Goal: Information Seeking & Learning: Understand process/instructions

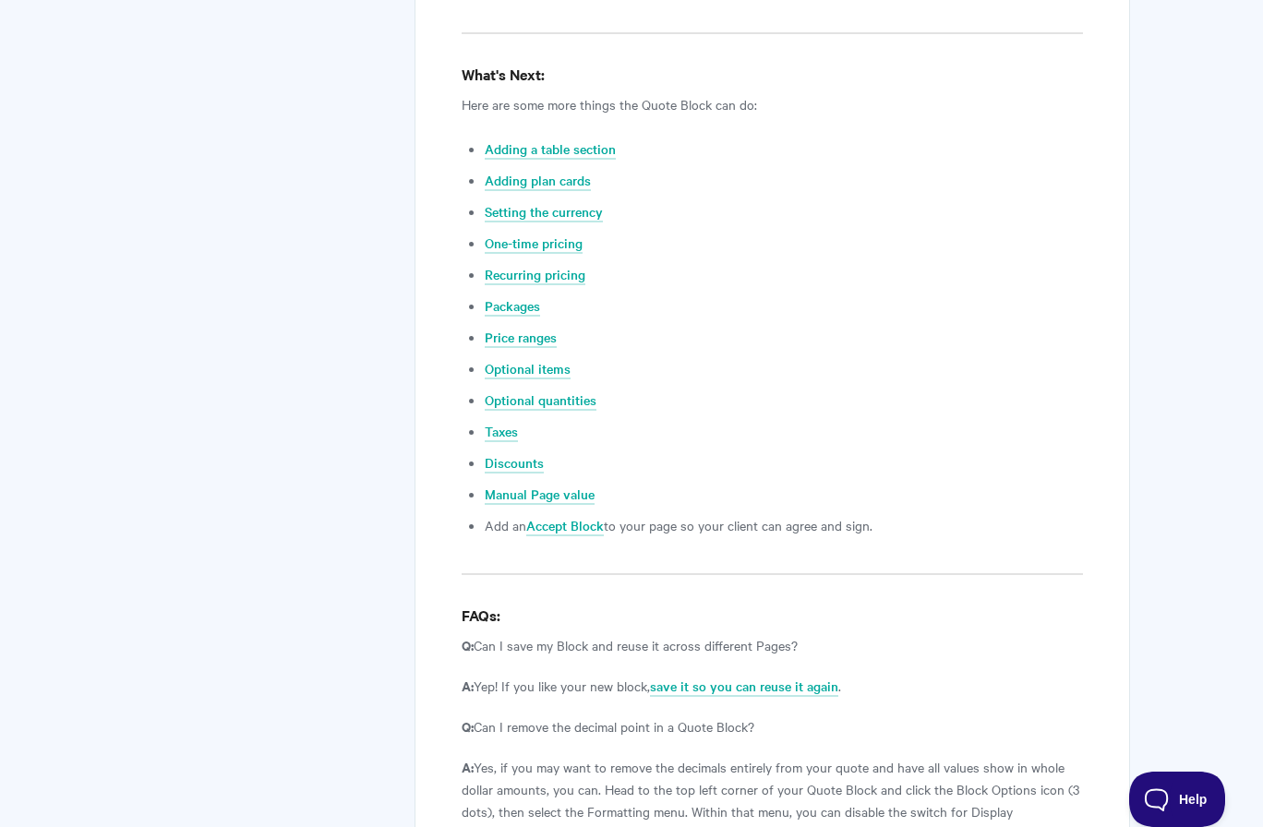
scroll to position [7031, 0]
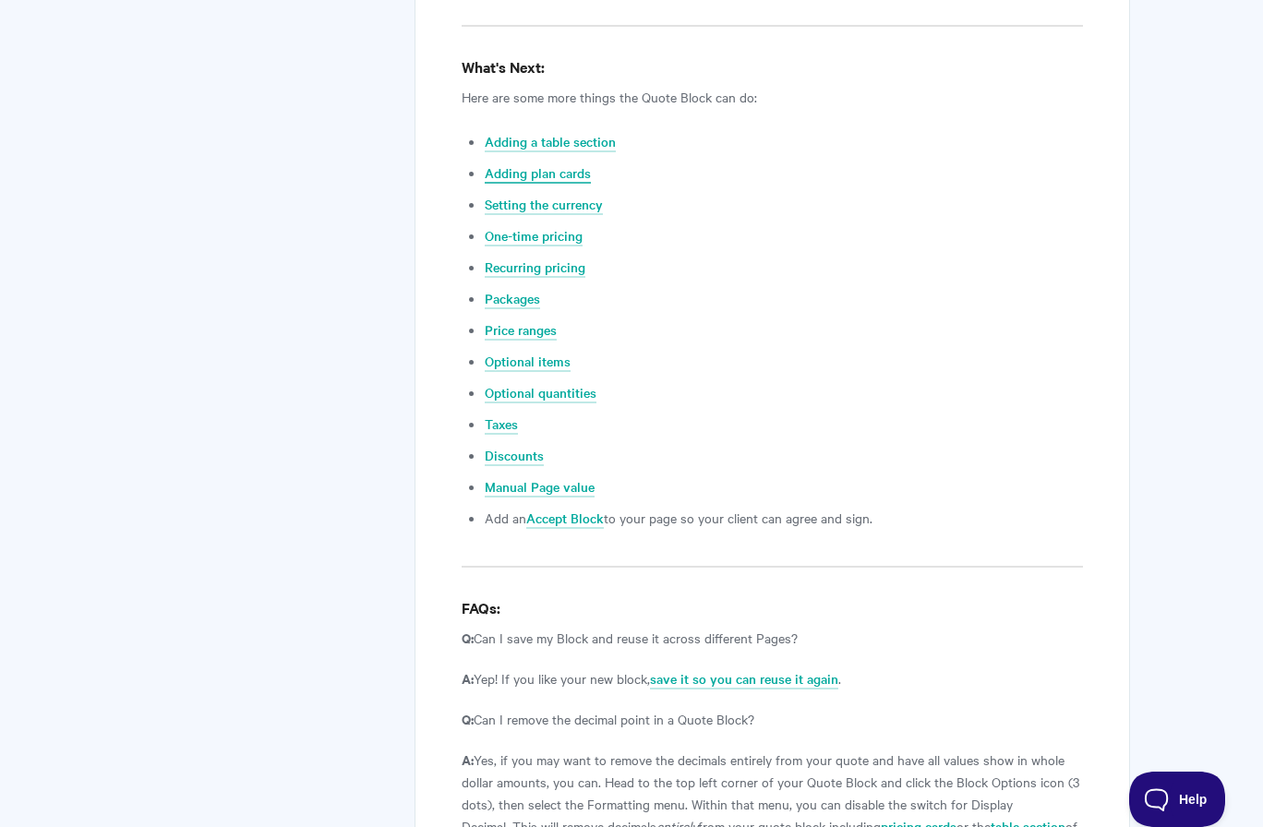
click at [538, 163] on link "Adding plan cards" at bounding box center [538, 173] width 106 height 20
click at [523, 289] on link "Packages" at bounding box center [512, 299] width 55 height 20
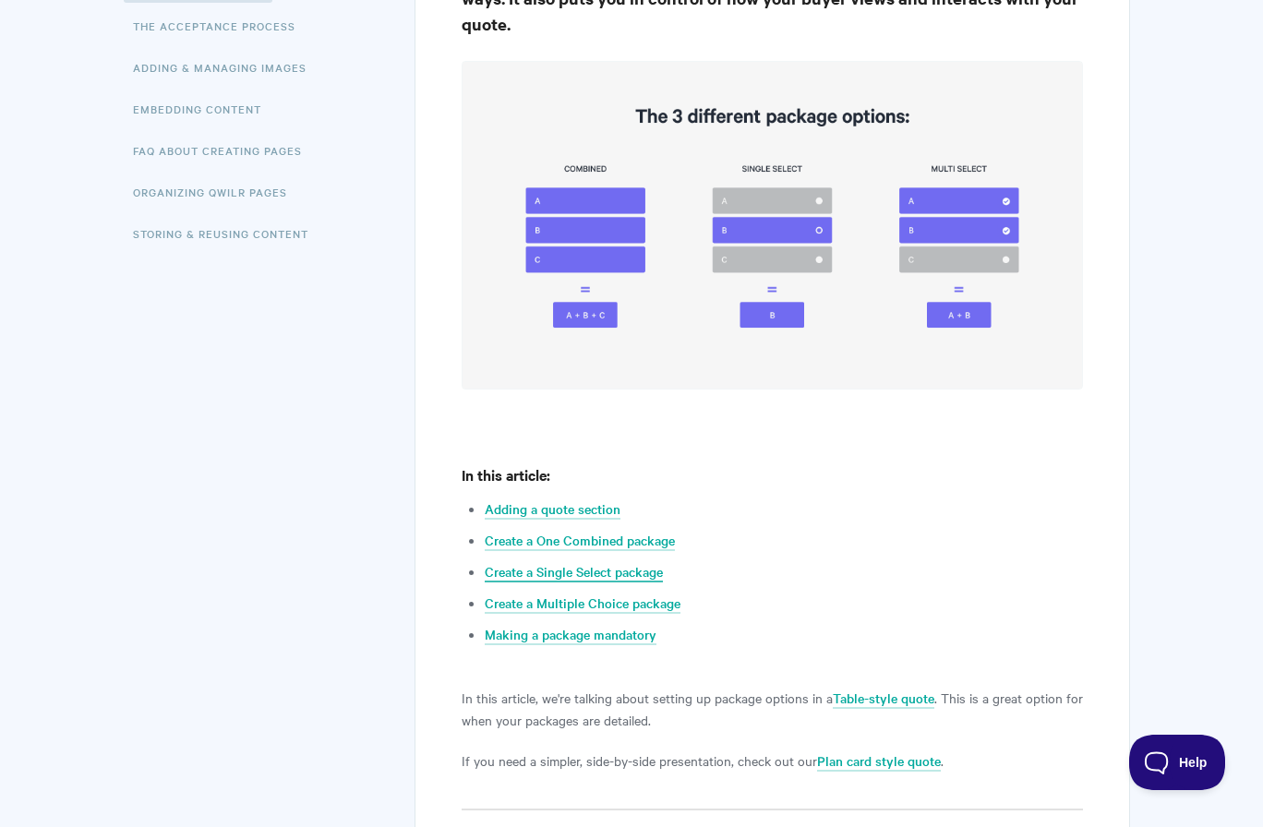
scroll to position [526, 0]
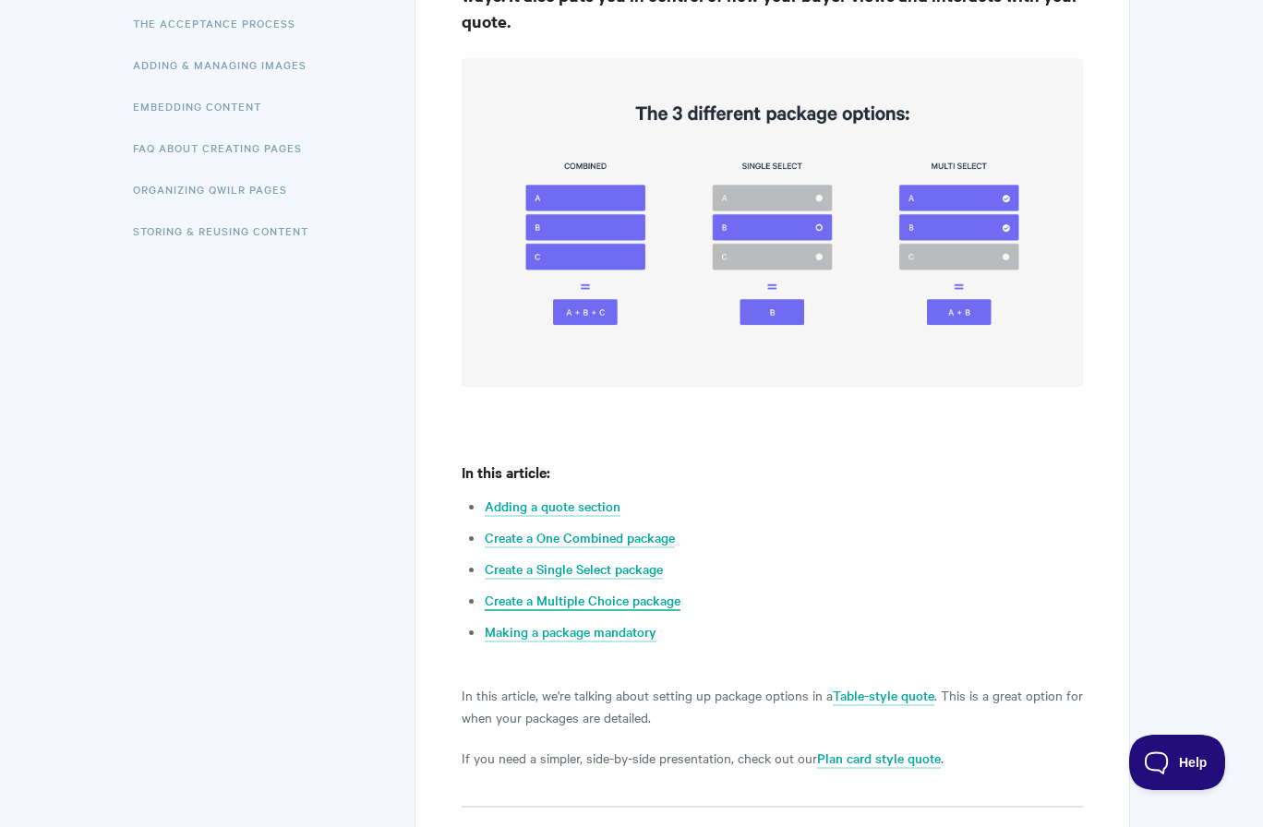
click at [657, 604] on link "Create a Multiple Choice package" at bounding box center [583, 601] width 196 height 20
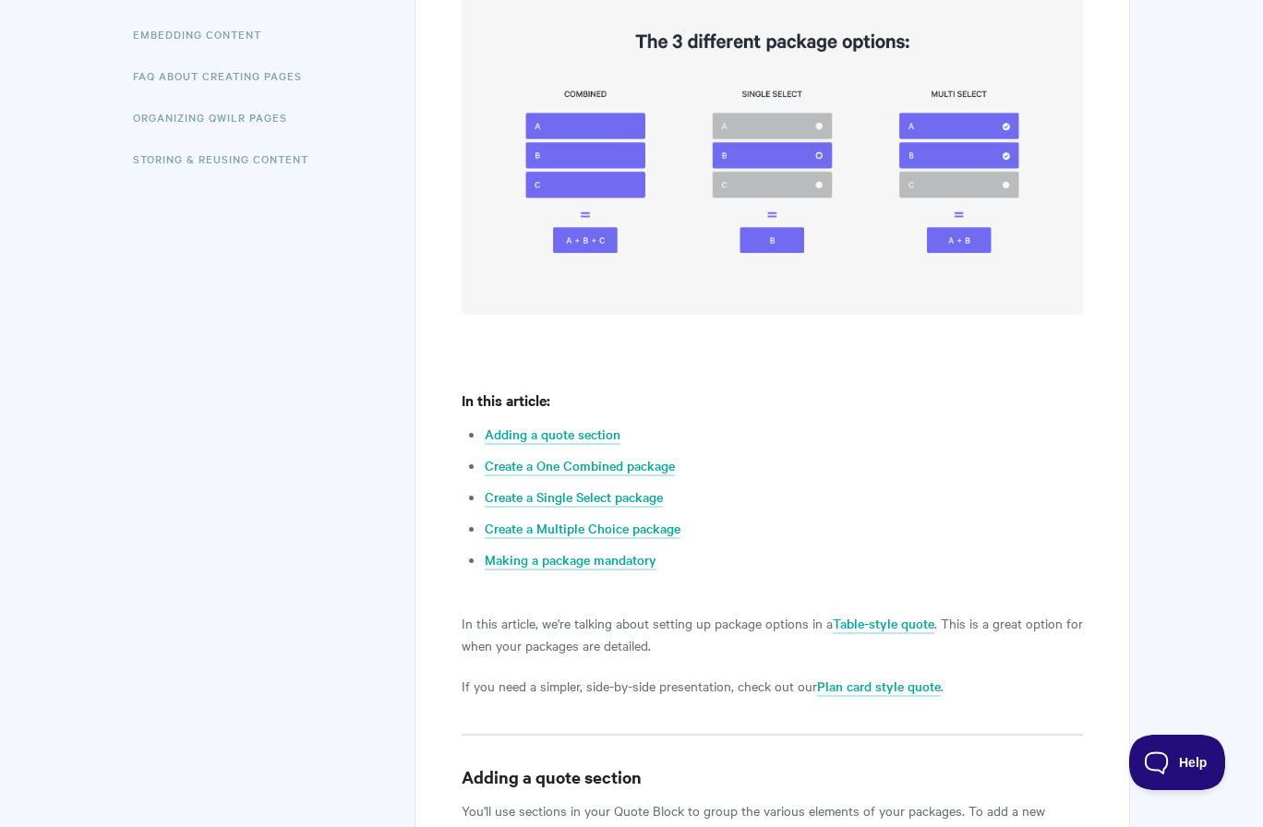
scroll to position [603, 0]
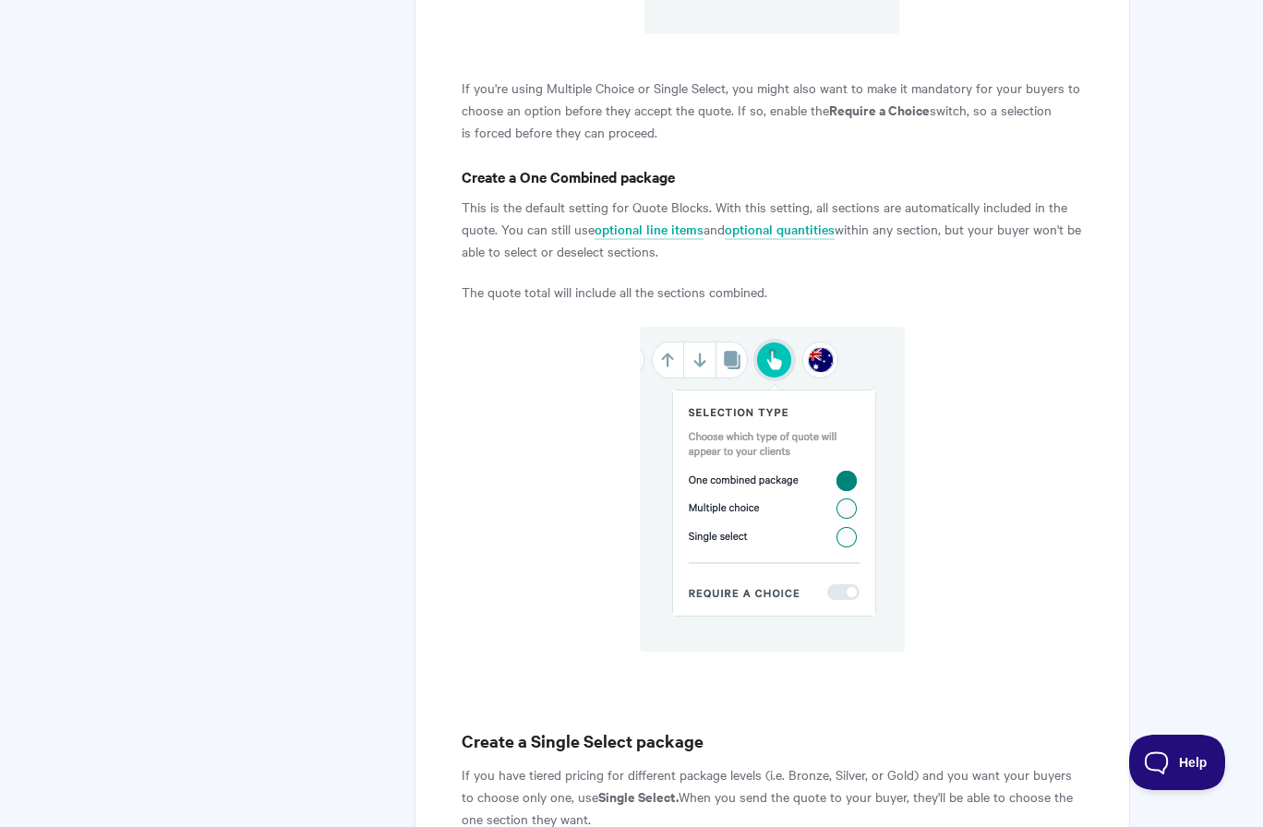
scroll to position [2428, 0]
